Goal: Task Accomplishment & Management: Use online tool/utility

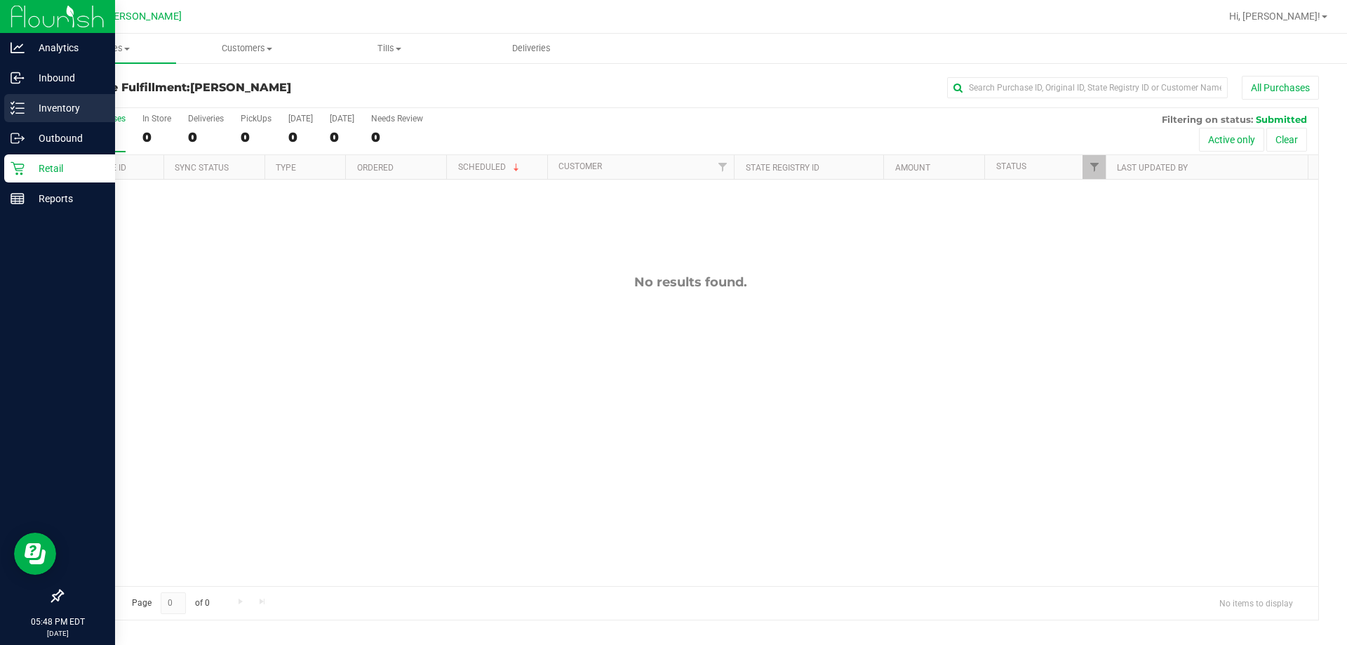
click at [33, 105] on p "Inventory" at bounding box center [67, 108] width 84 height 17
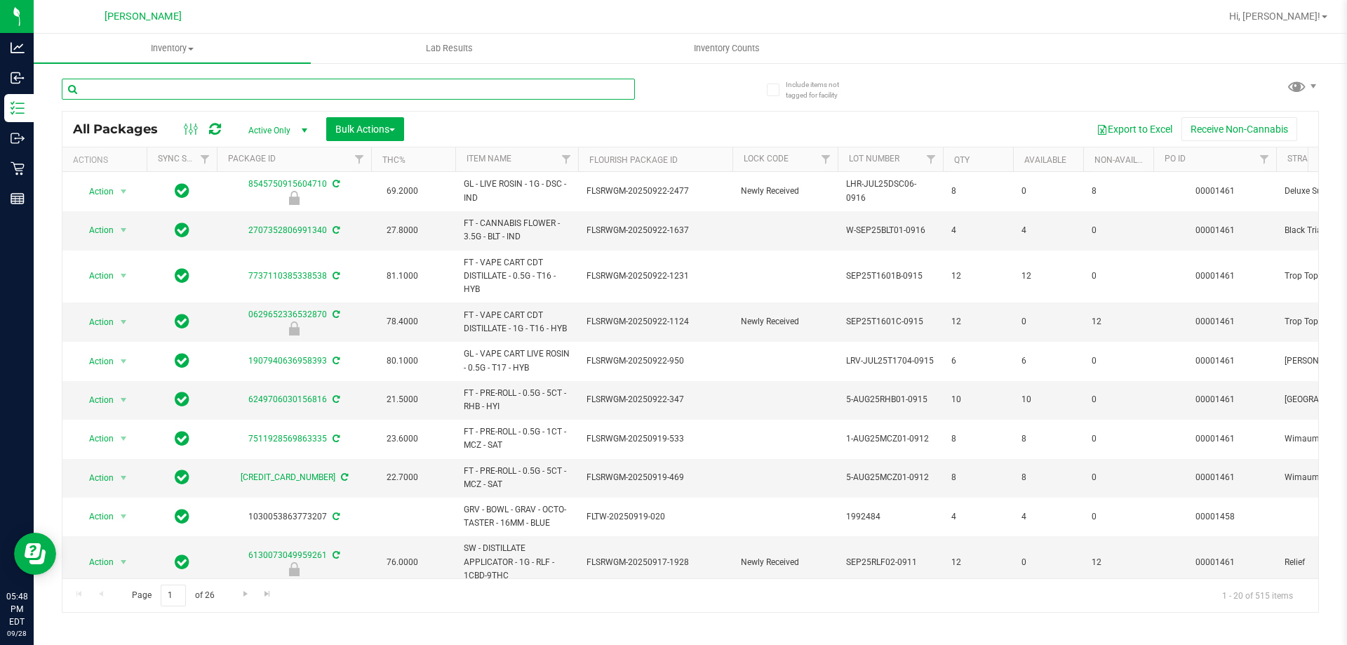
click at [270, 89] on input "text" at bounding box center [348, 89] width 573 height 21
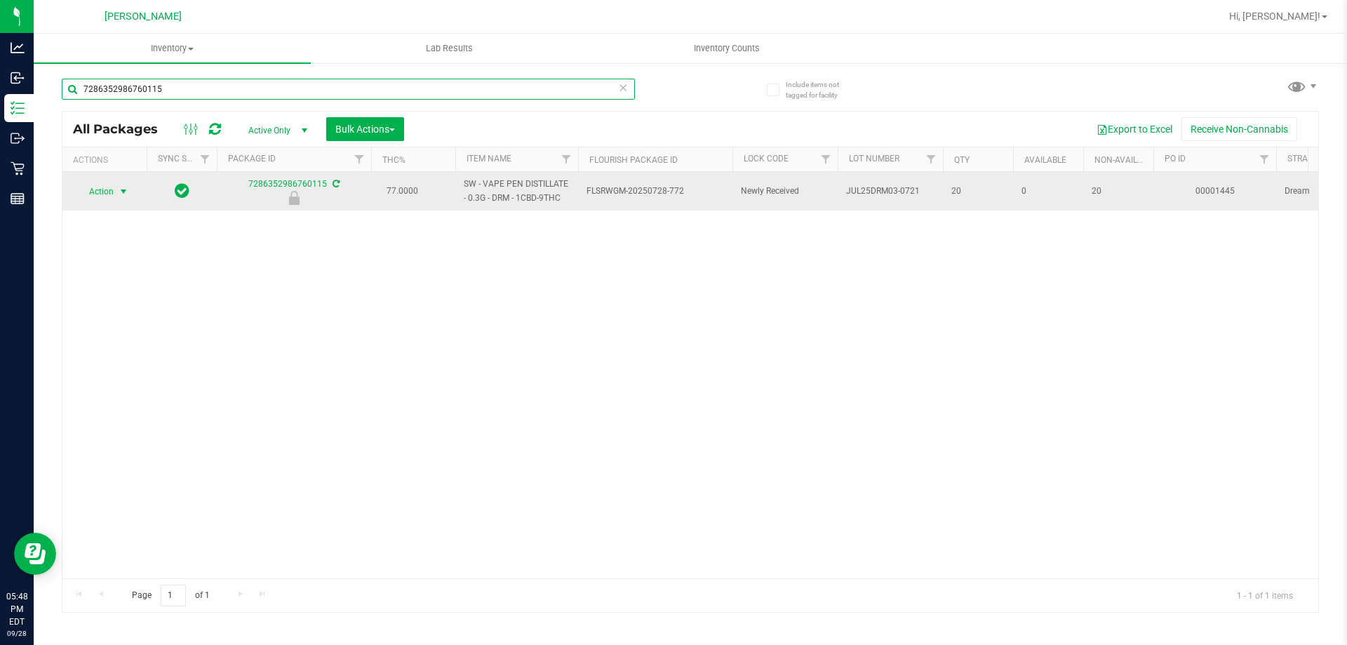
type input "7286352986760115"
click at [109, 190] on span "Action" at bounding box center [95, 192] width 38 height 20
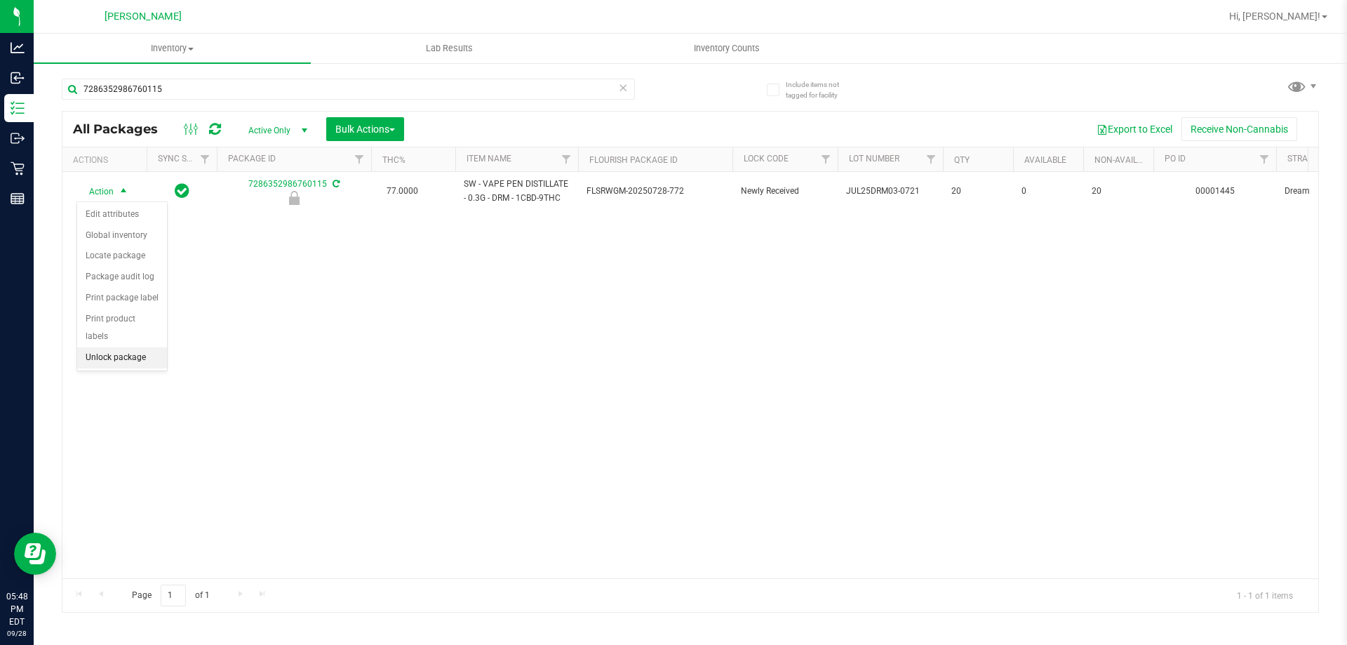
click at [121, 347] on li "Unlock package" at bounding box center [122, 357] width 90 height 21
